Goal: Understand process/instructions: Learn about a topic

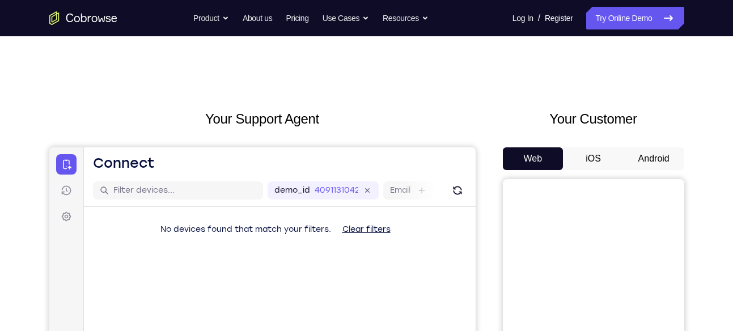
click at [630, 154] on button "Android" at bounding box center [654, 158] width 61 height 23
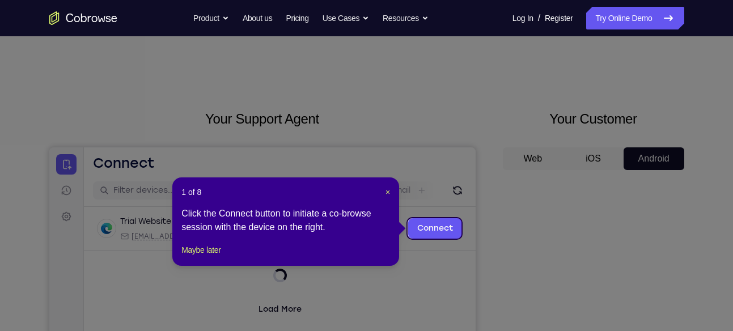
click at [624, 195] on icon at bounding box center [371, 165] width 742 height 331
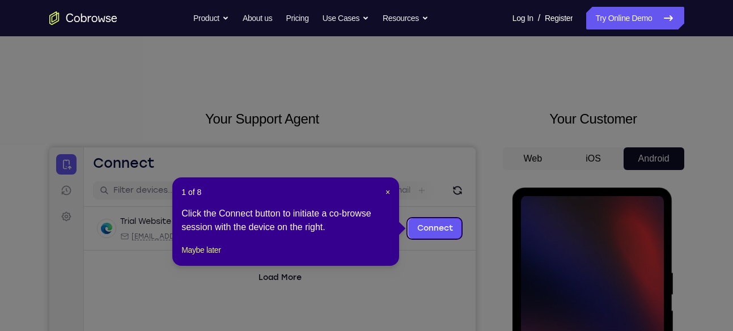
click at [625, 179] on icon at bounding box center [371, 165] width 742 height 331
click at [387, 193] on span "×" at bounding box center [388, 192] width 5 height 9
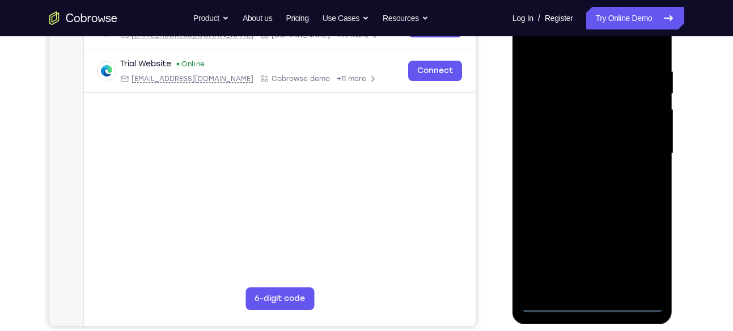
scroll to position [202, 0]
click at [594, 308] on div at bounding box center [592, 153] width 143 height 318
click at [642, 255] on div at bounding box center [592, 153] width 143 height 318
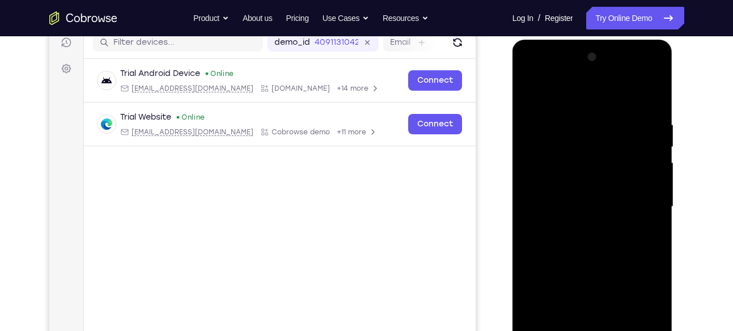
scroll to position [136, 0]
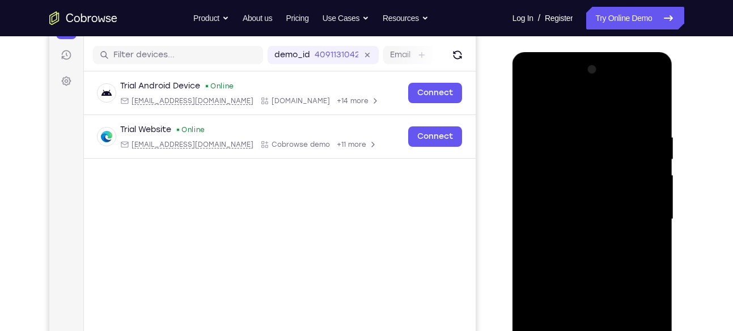
click at [531, 86] on div at bounding box center [592, 220] width 143 height 318
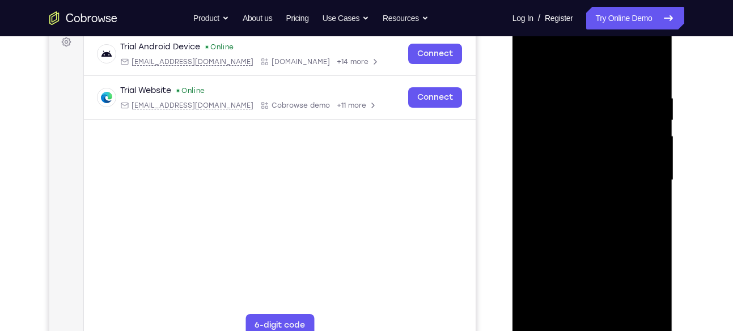
scroll to position [209, 0]
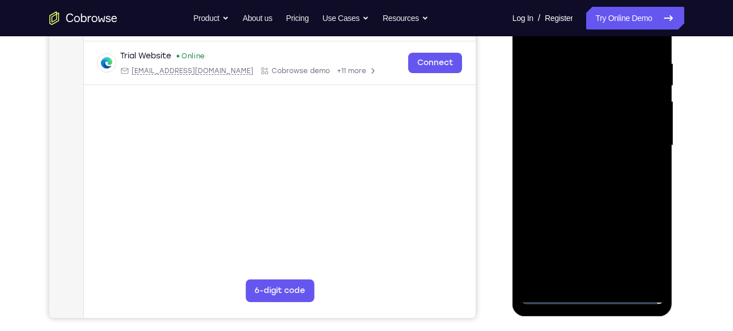
click at [641, 145] on div at bounding box center [592, 146] width 143 height 318
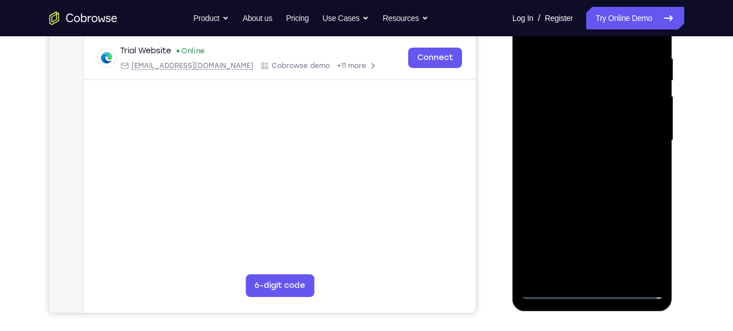
scroll to position [215, 0]
drag, startPoint x: 641, startPoint y: 140, endPoint x: 642, endPoint y: 53, distance: 86.2
click at [642, 53] on div at bounding box center [592, 140] width 143 height 318
click at [580, 161] on div at bounding box center [592, 140] width 143 height 318
click at [567, 128] on div at bounding box center [592, 140] width 143 height 318
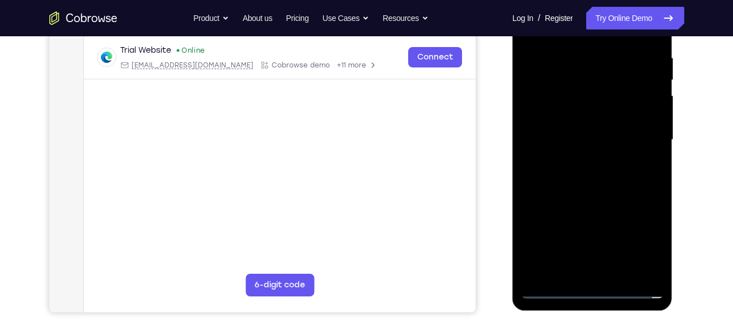
click at [544, 119] on div at bounding box center [592, 140] width 143 height 318
click at [562, 138] on div at bounding box center [592, 140] width 143 height 318
click at [617, 177] on div at bounding box center [592, 140] width 143 height 318
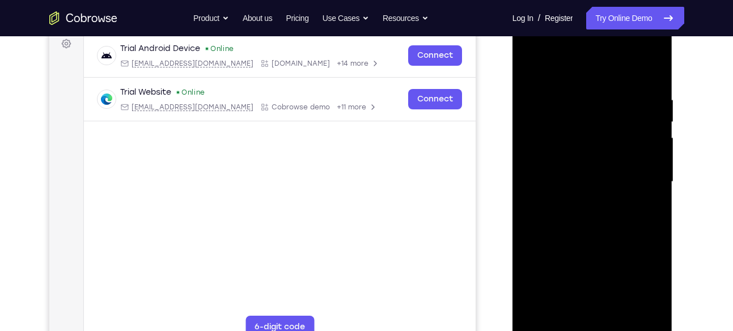
scroll to position [172, 0]
click at [600, 213] on div at bounding box center [592, 183] width 143 height 318
click at [639, 68] on div at bounding box center [592, 183] width 143 height 318
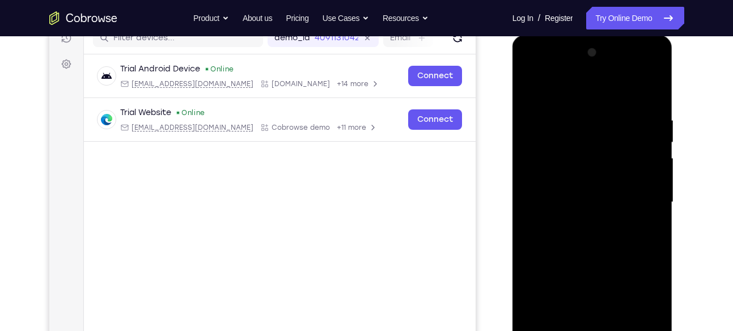
scroll to position [161, 0]
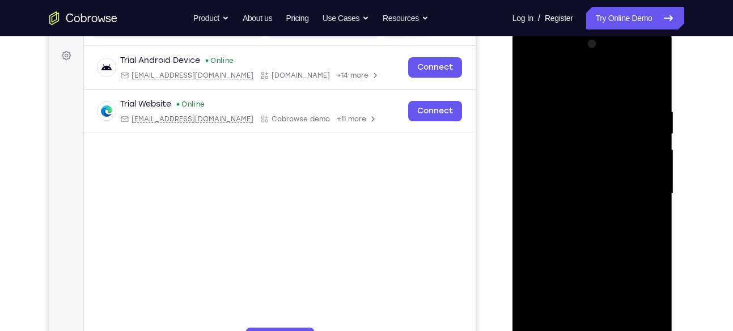
click at [651, 94] on div at bounding box center [592, 194] width 143 height 318
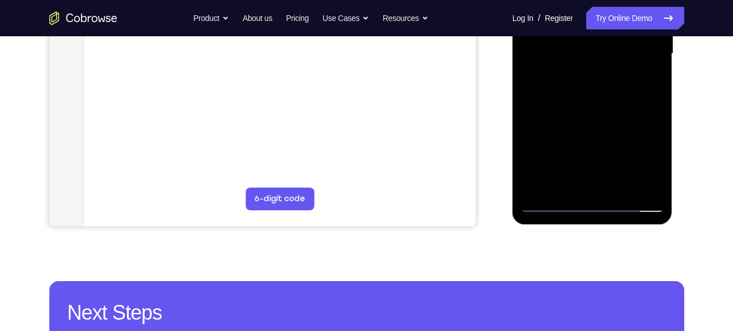
scroll to position [302, 0]
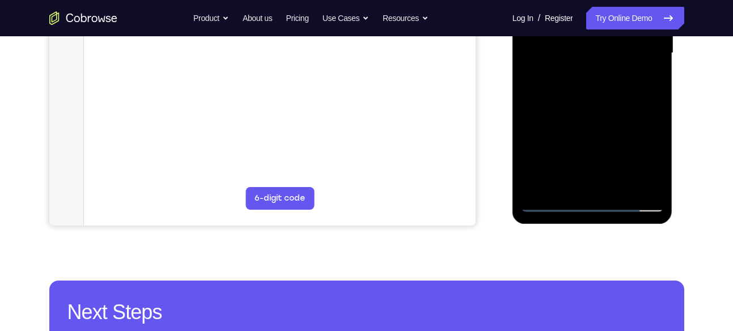
click at [618, 182] on div at bounding box center [592, 53] width 143 height 318
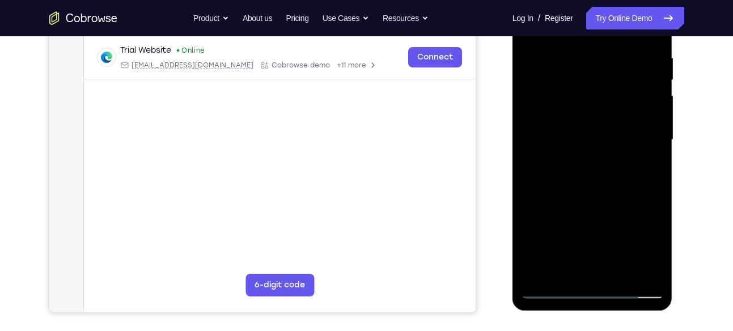
scroll to position [280, 0]
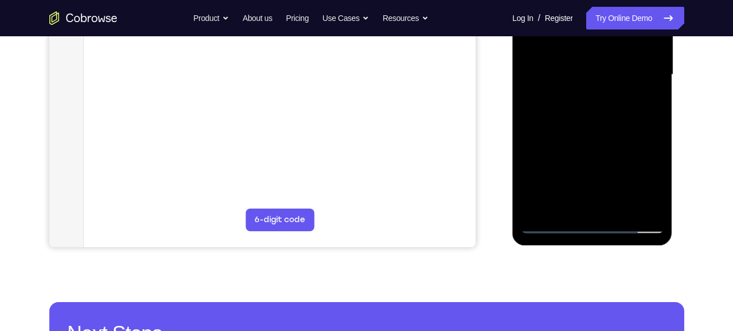
click at [588, 134] on div at bounding box center [592, 75] width 143 height 318
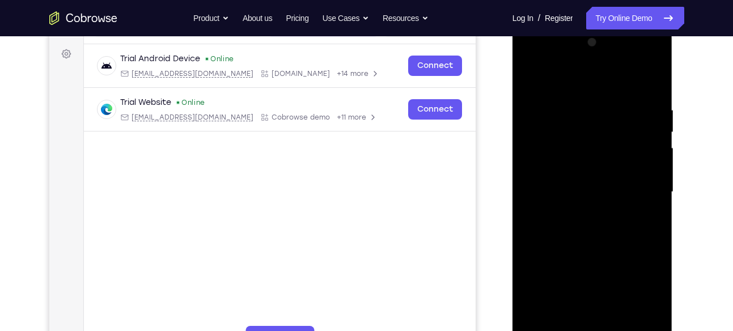
scroll to position [160, 0]
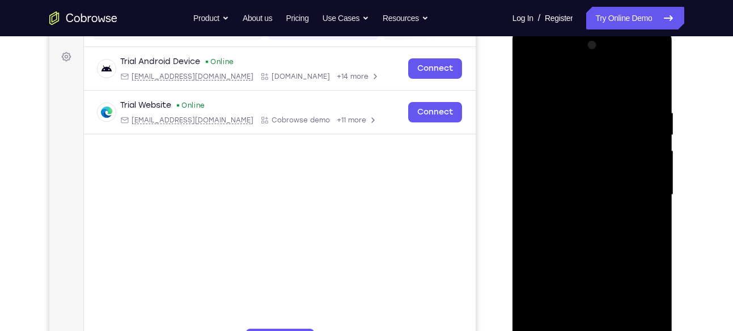
click at [530, 80] on div at bounding box center [592, 195] width 143 height 318
click at [608, 115] on div at bounding box center [592, 195] width 143 height 318
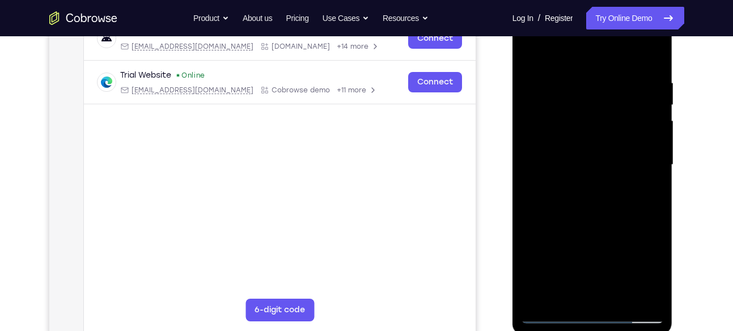
scroll to position [192, 0]
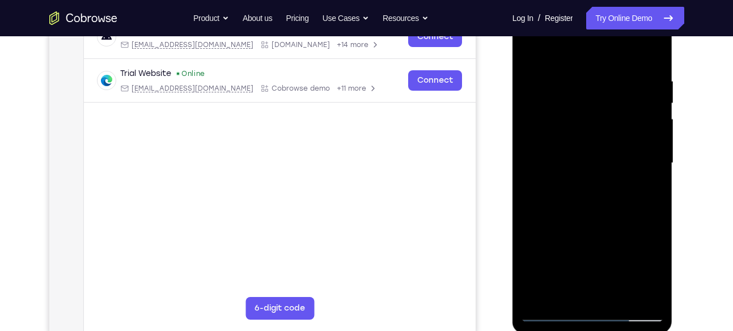
drag, startPoint x: 642, startPoint y: 116, endPoint x: 636, endPoint y: 118, distance: 5.9
click at [636, 118] on div at bounding box center [592, 164] width 143 height 318
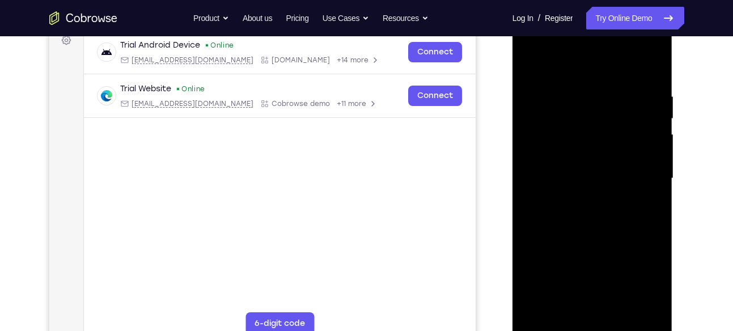
click at [642, 128] on div at bounding box center [592, 179] width 143 height 318
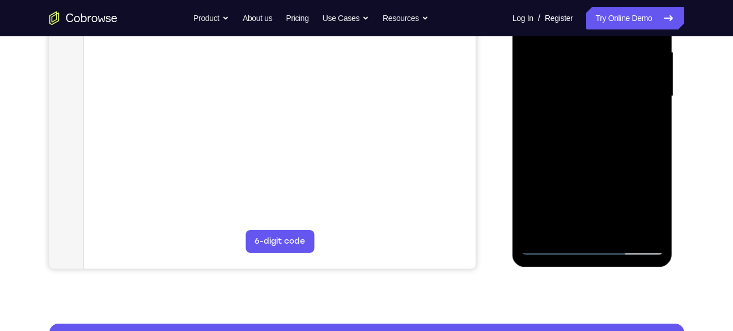
scroll to position [258, 0]
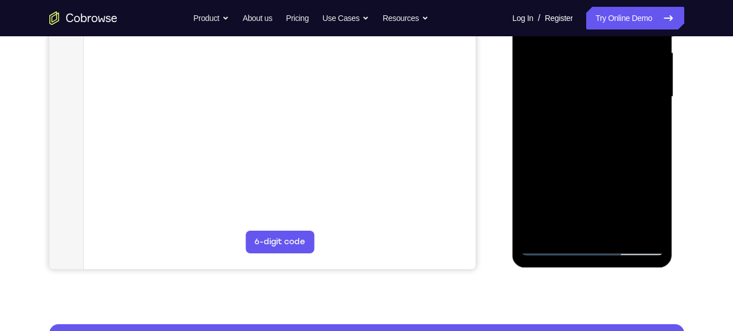
drag, startPoint x: 640, startPoint y: 149, endPoint x: 647, endPoint y: 137, distance: 13.7
click at [647, 137] on div at bounding box center [592, 97] width 143 height 318
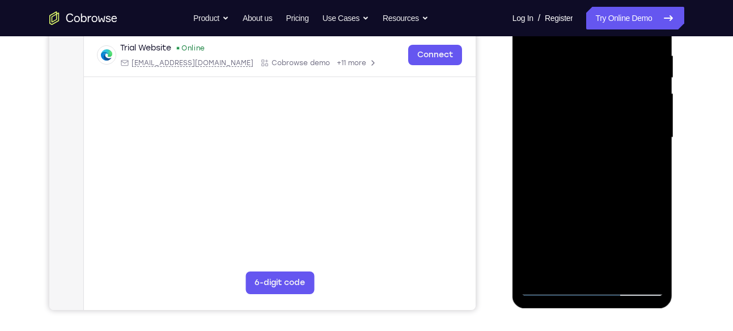
scroll to position [217, 0]
drag, startPoint x: 651, startPoint y: 98, endPoint x: 647, endPoint y: 127, distance: 29.7
click at [647, 127] on div at bounding box center [592, 139] width 143 height 318
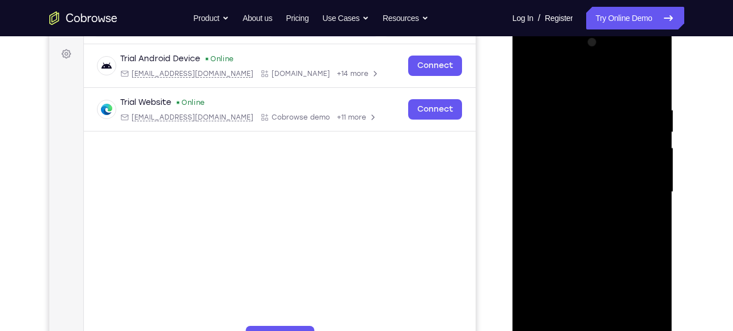
scroll to position [160, 0]
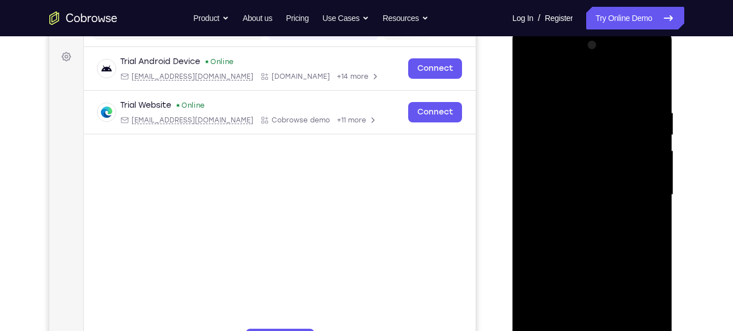
click at [652, 87] on div at bounding box center [592, 195] width 143 height 318
drag, startPoint x: 643, startPoint y: 112, endPoint x: 577, endPoint y: 111, distance: 65.8
click at [577, 111] on div at bounding box center [592, 195] width 143 height 318
click at [588, 111] on div at bounding box center [592, 195] width 143 height 318
click at [650, 127] on div at bounding box center [592, 195] width 143 height 318
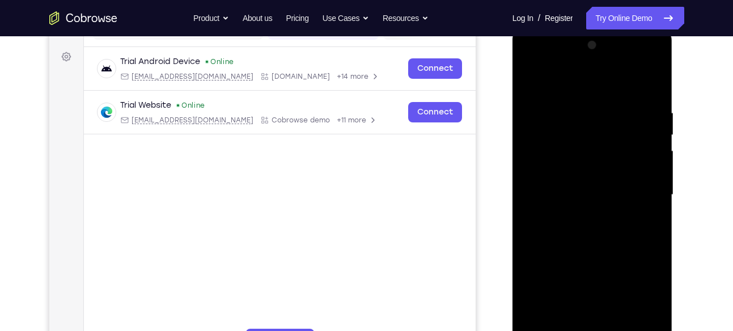
click at [651, 87] on div at bounding box center [592, 195] width 143 height 318
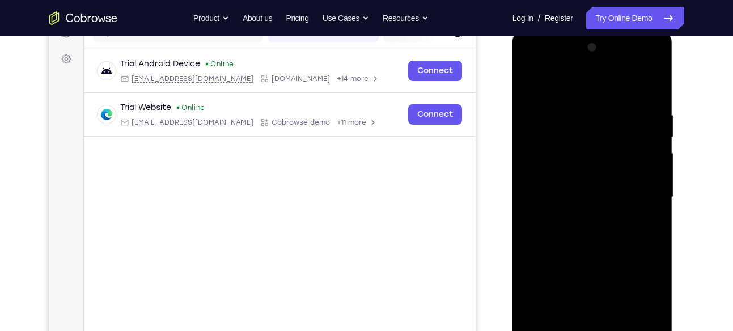
scroll to position [157, 0]
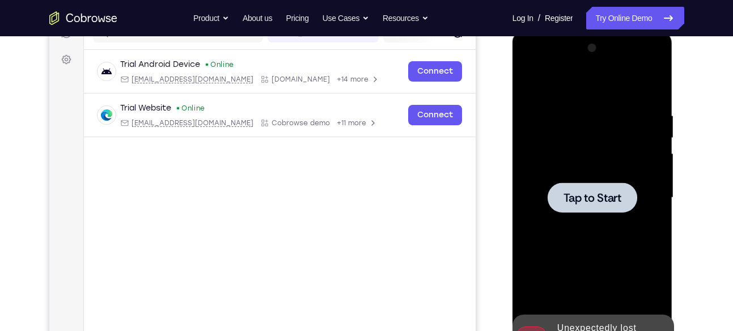
click at [642, 136] on div at bounding box center [592, 198] width 143 height 318
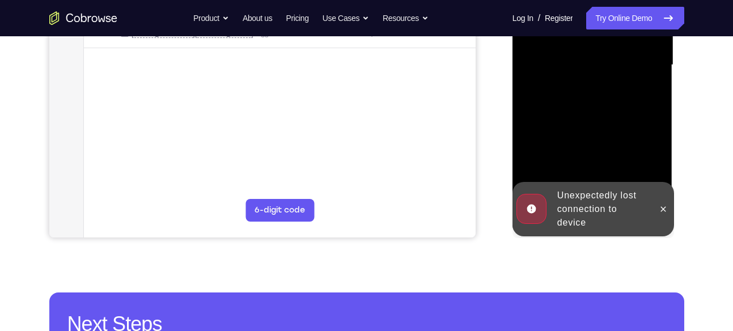
scroll to position [290, 0]
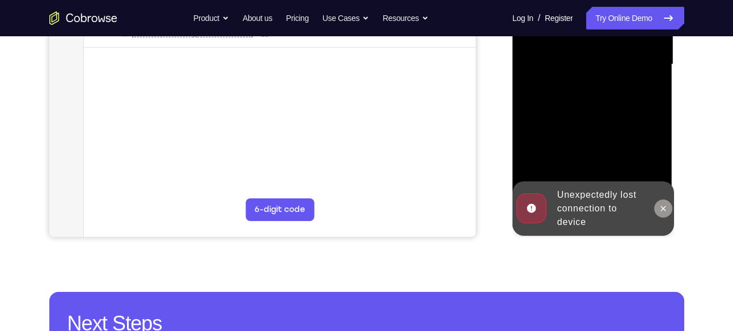
click at [667, 208] on icon at bounding box center [663, 208] width 9 height 9
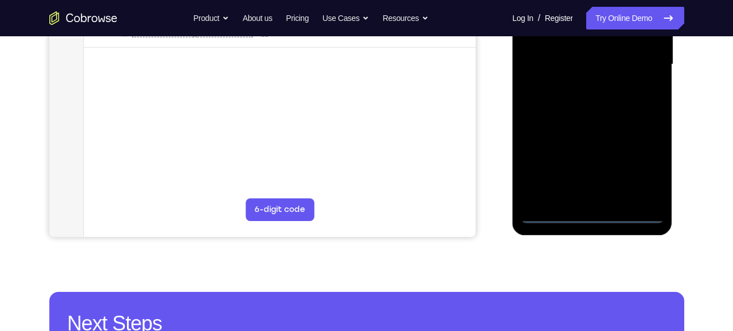
click at [596, 214] on div at bounding box center [592, 65] width 143 height 318
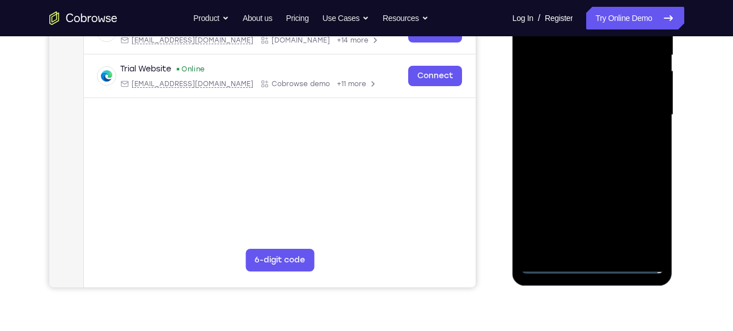
scroll to position [239, 0]
